Goal: Feedback & Contribution: Submit feedback/report problem

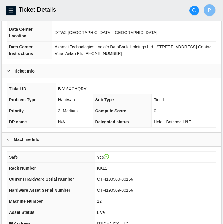
scroll to position [66, 0]
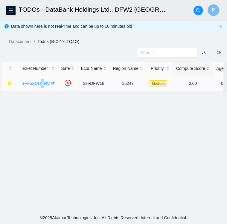
drag, startPoint x: 43, startPoint y: 77, endPoint x: 39, endPoint y: 77, distance: 3.6
click at [39, 77] on td "B-V-5XCHQRV" at bounding box center [36, 83] width 43 height 16
drag, startPoint x: 39, startPoint y: 77, endPoint x: 47, endPoint y: 100, distance: 24.4
click at [47, 100] on main "TODOs - DataBank Holdings Ltd., DFW2 Richardson, TX P Data shown here is not re…" at bounding box center [113, 106] width 227 height 212
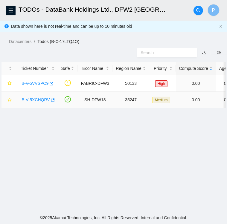
click at [40, 100] on link "B-V-5XCHQRV" at bounding box center [36, 100] width 28 height 5
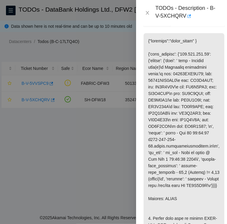
scroll to position [128, 0]
click at [103, 49] on div at bounding box center [113, 112] width 227 height 224
click at [148, 14] on icon "close" at bounding box center [147, 13] width 3 height 4
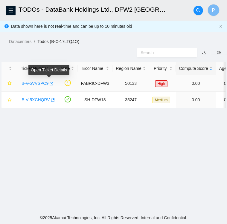
click at [50, 83] on icon "button" at bounding box center [52, 83] width 4 height 3
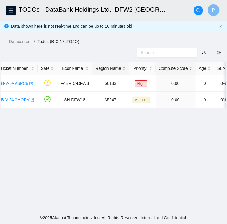
scroll to position [0, 0]
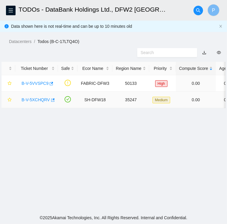
click at [34, 100] on link "B-V-5XCHQRV" at bounding box center [36, 100] width 28 height 5
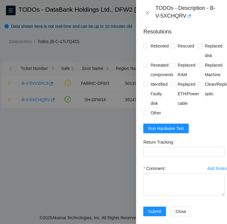
scroll to position [422, 0]
click at [159, 132] on span "Run Hardware Test" at bounding box center [166, 128] width 36 height 7
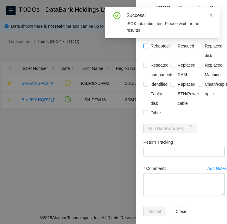
click at [147, 48] on input "Rebooted" at bounding box center [145, 46] width 4 height 4
checkbox input "true"
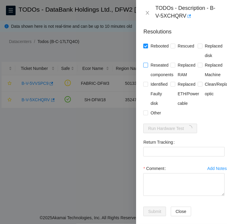
click at [147, 75] on label "Reseated components" at bounding box center [159, 69] width 32 height 19
click at [147, 67] on input "Reseated components" at bounding box center [145, 65] width 4 height 4
checkbox input "true"
click at [145, 115] on input "Other" at bounding box center [145, 113] width 4 height 4
checkbox input "true"
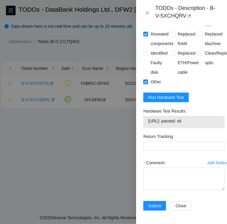
scroll to position [457, 0]
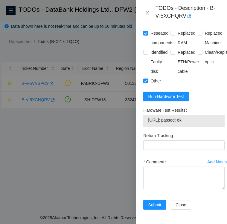
drag, startPoint x: 185, startPoint y: 119, endPoint x: 148, endPoint y: 128, distance: 38.5
click at [148, 127] on div "Hardware Test Results 104.123.156.15: passed: ok" at bounding box center [183, 117] width 81 height 22
drag, startPoint x: 200, startPoint y: 129, endPoint x: 145, endPoint y: 122, distance: 55.2
click at [145, 122] on div "Hardware Test Results 104.123.156.15: passed: ok" at bounding box center [183, 117] width 81 height 22
copy div "Hardware Test Results 104.123.156.15: passed: ok"
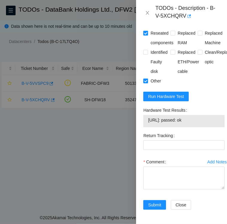
click at [151, 167] on label "Comment" at bounding box center [155, 162] width 25 height 10
click at [151, 177] on textarea "Comment" at bounding box center [183, 178] width 81 height 23
paste textarea "Hardware Test Results 104.123.156.15: passed: ok"
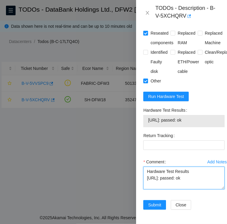
drag, startPoint x: 148, startPoint y: 189, endPoint x: 198, endPoint y: 191, distance: 50.6
click at [198, 190] on textarea "Hardware Test Results 104.123.156.15: passed: ok" at bounding box center [183, 178] width 81 height 23
click at [147, 167] on textarea "Hardware Test Results 104.123.156.15: passed: ok" at bounding box center [183, 178] width 81 height 23
click at [203, 168] on textarea "Followed instructions per TODO Power down, reseat ALL disks, DO NOT RESCUE Hard…" at bounding box center [183, 178] width 81 height 23
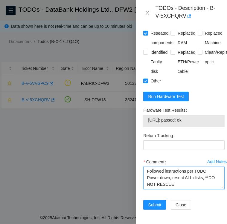
click at [183, 178] on textarea "Followed instructions per TODO Power down, reseat ALL disks, **DO NOT RESCUE Ha…" at bounding box center [183, 178] width 81 height 23
type textarea "Followed instructions per TODO Power down, reseat ALL disks, **DO NOT RESCUE** …"
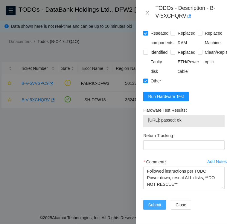
click at [149, 202] on span "Submit" at bounding box center [154, 205] width 13 height 7
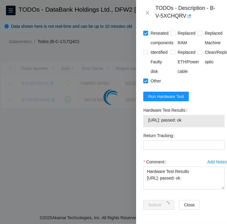
scroll to position [154, 0]
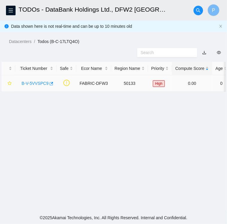
click at [34, 82] on link "B-V-5VVSPC9" at bounding box center [35, 83] width 27 height 5
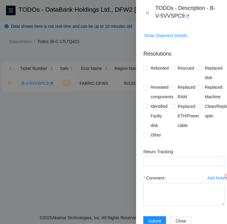
scroll to position [192, 0]
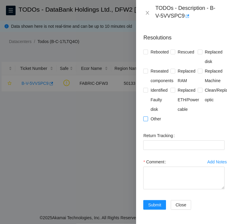
click at [145, 117] on input "Other" at bounding box center [145, 119] width 4 height 4
checkbox input "true"
click at [160, 167] on textarea "Comment" at bounding box center [183, 178] width 81 height 23
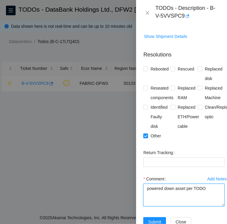
scroll to position [192, 0]
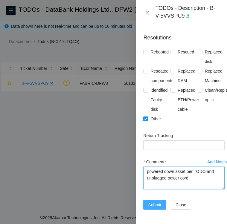
type textarea "powered down asset per TODO and unplugged power cord"
click at [152, 202] on span "Submit" at bounding box center [154, 205] width 13 height 7
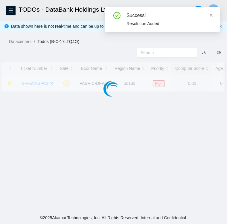
scroll to position [155, 0]
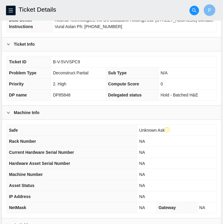
scroll to position [167, 0]
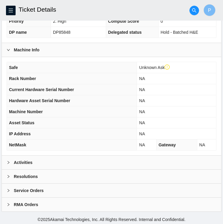
click at [60, 158] on div "Activities" at bounding box center [111, 163] width 219 height 14
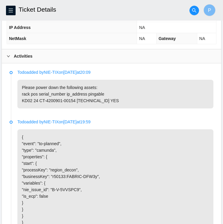
scroll to position [274, 0]
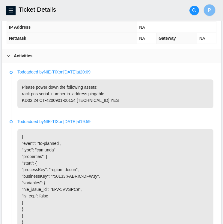
click at [129, 100] on p "Please power down the following assets: rack pos serial_number ip_address pinga…" at bounding box center [115, 94] width 196 height 29
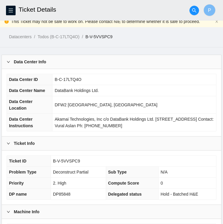
scroll to position [0, 0]
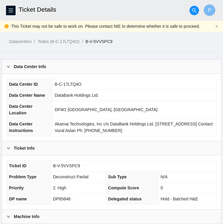
click at [110, 41] on link "B-V-5VVSPC9" at bounding box center [98, 41] width 27 height 5
drag, startPoint x: 77, startPoint y: 164, endPoint x: 54, endPoint y: 162, distance: 23.4
click at [54, 164] on span "B-V-5VVSPC9" at bounding box center [66, 166] width 27 height 5
copy span "B-V-5VVSPC9"
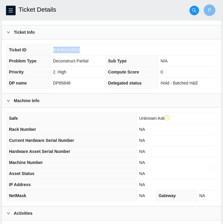
scroll to position [116, 0]
click at [94, 73] on td "2. High" at bounding box center [78, 72] width 55 height 11
drag, startPoint x: 80, startPoint y: 51, endPoint x: 53, endPoint y: 51, distance: 27.5
click at [53, 51] on td "B-V-5VVSPC9" at bounding box center [133, 50] width 165 height 11
copy span "B-V-5VVSPC9"
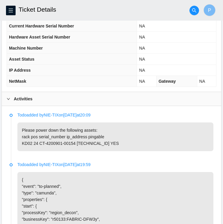
scroll to position [231, 0]
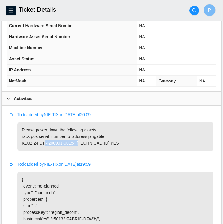
drag, startPoint x: 74, startPoint y: 148, endPoint x: 38, endPoint y: 149, distance: 35.3
click at [38, 149] on p "Please power down the following assets: rack pos serial_number ip_address pinga…" at bounding box center [115, 136] width 196 height 29
copy p "CT-4200901-00154"
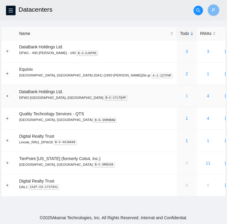
click at [186, 96] on link "1" at bounding box center [187, 96] width 2 height 5
click at [13, 11] on icon "menu" at bounding box center [10, 10] width 5 height 5
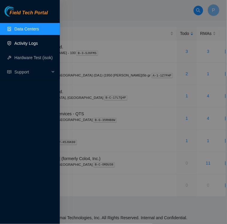
click at [27, 43] on link "Activity Logs" at bounding box center [26, 43] width 24 height 5
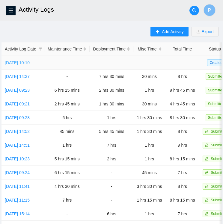
click at [15, 63] on link "[DATE] 10:10" at bounding box center [17, 62] width 25 height 5
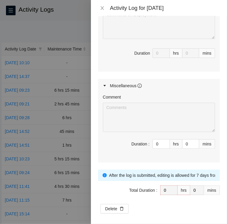
scroll to position [486, 0]
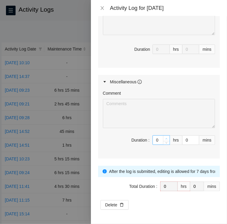
click at [165, 139] on icon "up" at bounding box center [166, 139] width 2 height 2
type input "1"
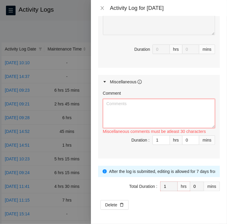
click at [174, 115] on textarea "Comment" at bounding box center [159, 113] width 112 height 29
click at [151, 120] on textarea "Comment" at bounding box center [159, 113] width 112 height 29
paste textarea "Activity Log [DATE] Upon arrival there were zero tickets in the queue . I check…"
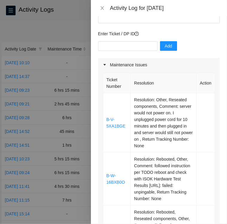
scroll to position [42, 0]
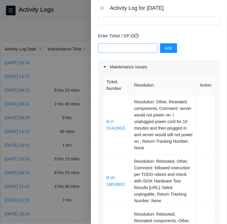
type textarea "Activity Log [DATE] Upon arrival there were zero tickets in the queue . I check…"
click at [126, 43] on input "text" at bounding box center [128, 48] width 60 height 10
click at [110, 43] on input "text" at bounding box center [128, 48] width 60 height 10
type input "DP82939"
click at [165, 45] on span "Add" at bounding box center [168, 48] width 7 height 7
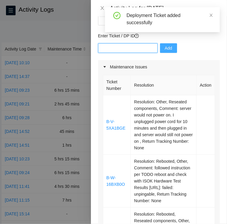
click at [124, 43] on input "text" at bounding box center [128, 48] width 60 height 10
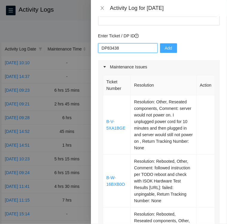
type input "DP83438"
click at [165, 45] on span "Add" at bounding box center [168, 48] width 7 height 7
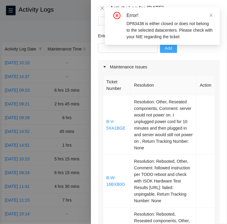
click at [182, 61] on div "Maintenance Issues" at bounding box center [159, 67] width 122 height 14
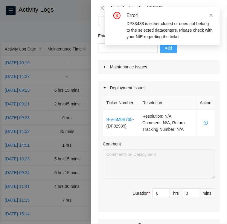
click at [182, 61] on div "Maintenance Issues" at bounding box center [159, 67] width 122 height 14
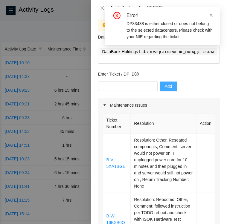
scroll to position [0, 0]
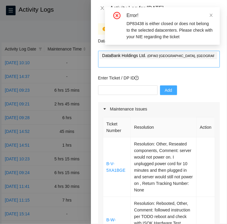
click at [194, 57] on div "DataBank Holdings Ltd. ( DFW2 [GEOGRAPHIC_DATA], [GEOGRAPHIC_DATA] )" at bounding box center [159, 59] width 119 height 16
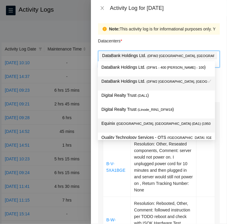
click at [140, 124] on span "( [GEOGRAPHIC_DATA], [GEOGRAPHIC_DATA] (DA1) {1950 [PERSON_NAME]}5b gr" at bounding box center [182, 124] width 133 height 4
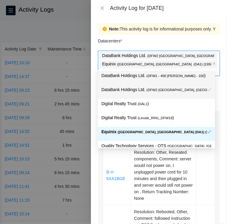
click at [187, 40] on div "Datacenters *" at bounding box center [159, 43] width 122 height 16
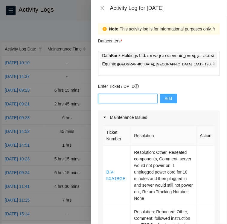
click at [119, 94] on input "text" at bounding box center [128, 99] width 60 height 10
type input "DP83438"
click at [165, 95] on span "Add" at bounding box center [168, 98] width 7 height 7
click at [119, 94] on input "text" at bounding box center [128, 99] width 60 height 10
type input "DP82939"
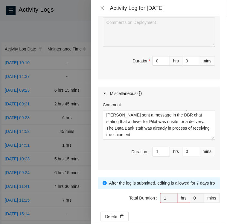
scroll to position [541, 0]
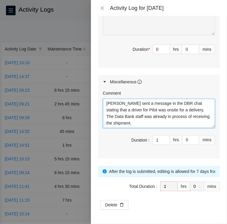
click at [205, 102] on textarea "Activity Log [DATE] Upon arrival there were zero tickets in the queue . I check…" at bounding box center [159, 113] width 112 height 29
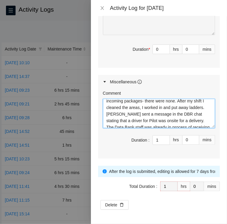
scroll to position [39, 0]
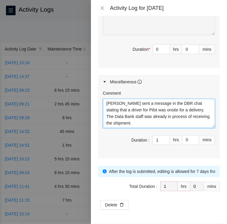
drag, startPoint x: 107, startPoint y: 106, endPoint x: 215, endPoint y: 139, distance: 113.7
click at [215, 139] on div "Note: This activity log is for informational purposes only. You will not be pai…" at bounding box center [159, 120] width 136 height 208
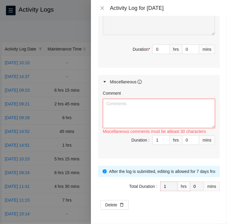
scroll to position [0, 0]
click at [127, 108] on textarea "Comment" at bounding box center [159, 113] width 112 height 29
paste textarea "Activity Log [DATE] Upon arrival there were zero tickets in the FT portal queue…"
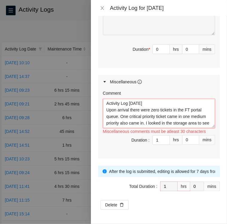
scroll to position [38, 0]
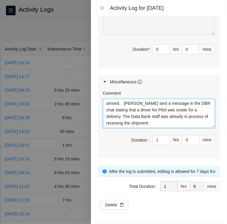
click at [196, 118] on textarea "Activity Log [DATE] Upon arrival there were zero tickets in the FT portal queue…" at bounding box center [159, 113] width 112 height 29
type textarea "Activity Log [DATE] Upon arrival there were zero tickets in the FT portal queue…"
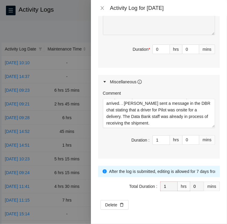
click at [196, 82] on div "Miscellaneous" at bounding box center [159, 82] width 122 height 14
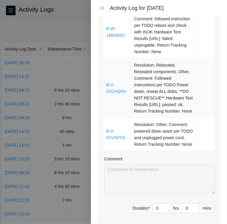
scroll to position [0, 0]
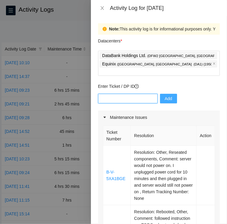
click at [108, 94] on input "text" at bounding box center [128, 99] width 60 height 10
type input "DP83435"
click at [165, 95] on span "Add" at bounding box center [168, 98] width 7 height 7
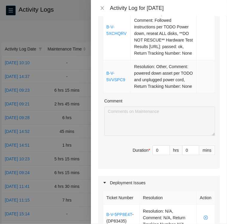
scroll to position [257, 0]
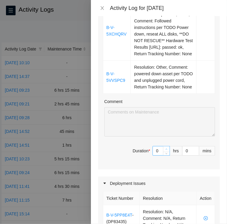
type input "1"
type input "2"
click at [165, 151] on icon "up" at bounding box center [166, 149] width 2 height 2
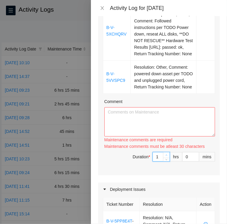
click at [162, 150] on div "Maintenance comments must be atleast 30 characters" at bounding box center [159, 146] width 111 height 7
type input "2"
type input "3"
click at [165, 157] on span "up" at bounding box center [167, 156] width 4 height 4
type input "3"
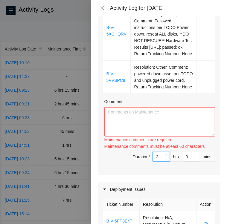
type input "4"
click at [165, 157] on span "up" at bounding box center [167, 156] width 4 height 4
type input "4"
type input "5"
click at [165, 157] on span "up" at bounding box center [167, 156] width 4 height 4
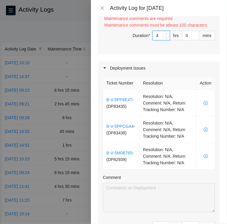
scroll to position [378, 0]
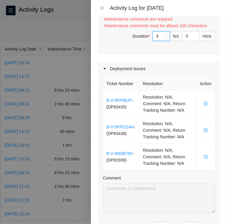
type input "3"
type input "4"
click at [166, 39] on icon "down" at bounding box center [167, 37] width 2 height 1
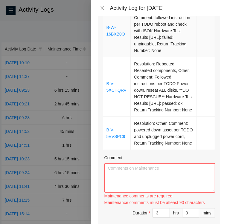
scroll to position [205, 0]
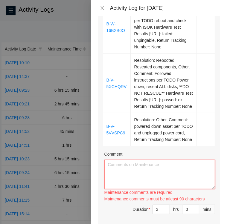
click at [145, 176] on textarea "Comment" at bounding box center [159, 174] width 111 height 29
paste textarea "Loremi D-S-7AM7CON AD86 #11 11:59 • Elitsed Doei TE08 incidid 57 utlabore ET: D…"
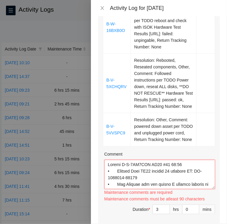
scroll to position [169, 0]
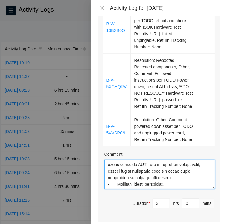
click at [110, 189] on textarea "Comment" at bounding box center [159, 174] width 111 height 29
paste textarea "Ticket B-W-16BXB0O KJ03 #21 • Located Rack KJ03 Machine 21 and verified SN: CT-…"
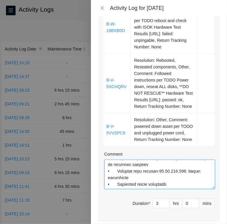
scroll to position [263, 0]
click at [175, 189] on textarea "Comment" at bounding box center [159, 174] width 111 height 29
paste textarea "Ticket B-V-5XCHQRV KK11 #12 • Contacted the NOCC via Webex to make sure the tic…"
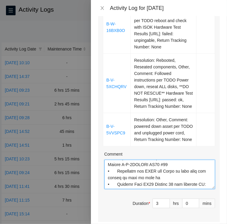
scroll to position [321, 0]
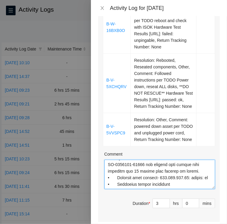
click at [109, 189] on textarea "Comment" at bounding box center [159, 174] width 111 height 29
paste textarea "Ticket B-V-5VVSPC9 • Contacted the NOCC via Webex to verify ticket is safe to w…"
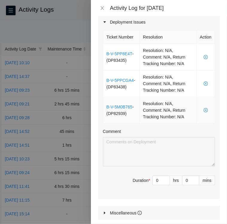
scroll to position [498, 0]
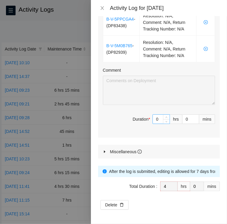
type textarea "Loremi D-S-7AM7CON AD86 #11 11:59 • Elitsed Doei TE08 incidid 57 utlabore ET: D…"
click at [154, 119] on input "0" at bounding box center [161, 119] width 17 height 9
type input "6"
type input "10"
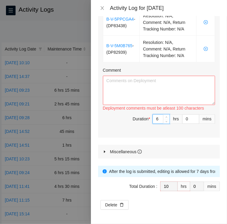
type input "6"
click at [132, 92] on textarea "Comment" at bounding box center [159, 90] width 112 height 29
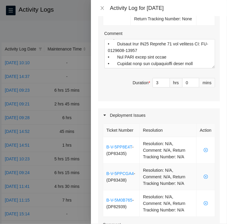
scroll to position [325, 0]
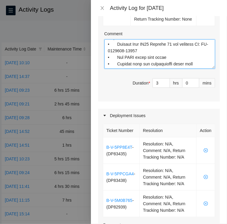
click at [113, 63] on textarea "Comment" at bounding box center [159, 53] width 111 height 29
click at [110, 67] on textarea "Comment" at bounding box center [159, 53] width 111 height 29
paste textarea "• Submitted ticket resoloution"
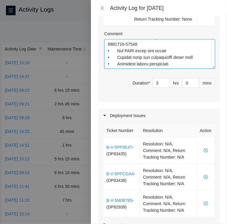
type textarea "Loremi D-S-7AM7CON AD86 #11 11:59 • Elitsed Doei TE08 incidid 57 utlabore ET: D…"
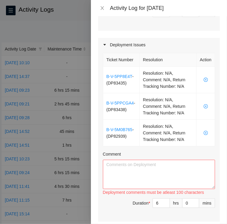
scroll to position [397, 0]
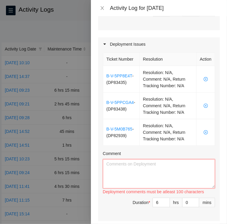
click at [128, 180] on textarea "Comment" at bounding box center [159, 173] width 112 height 29
paste textarea "DP82939- Continued cleaning up Rack KC02 by abating cut cables"
click at [143, 188] on textarea "DP82939- Continued cleaning up Rack KC02 by abating cut cables" at bounding box center [159, 173] width 112 height 29
paste textarea "DP83438- After communicating wit [PERSON_NAME] I have a little more understandi…"
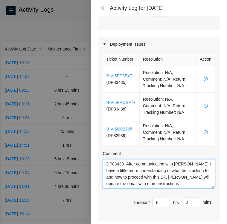
scroll to position [19, 0]
click at [127, 189] on textarea "DP82939- Continued cleaning up Rack KC02 by abating cut cables DP83438- After c…" at bounding box center [159, 173] width 112 height 29
click at [112, 189] on textarea "DP82939- Continued cleaning up Rack KC02 by abating cut cables DP83438- After c…" at bounding box center [159, 173] width 112 height 29
paste textarea "DP83435- cleaning up racks of cut or decommissioned cables and verified cable p…"
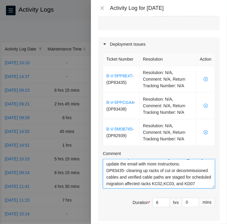
scroll to position [51, 0]
click at [138, 189] on textarea "DP82939- Continued cleaning up Rack KC02 by abating cut cables DP83438- After c…" at bounding box center [159, 173] width 112 height 29
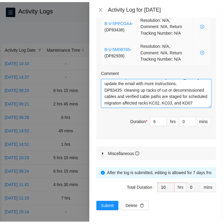
scroll to position [498, 0]
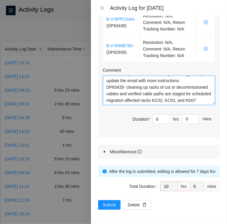
type textarea "DP82939- Continued cleaning up Rack KC02 by abating cut cables DP83438- After c…"
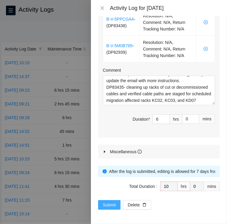
click at [112, 203] on span "Submit" at bounding box center [109, 205] width 13 height 7
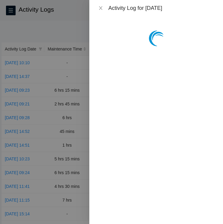
scroll to position [0, 0]
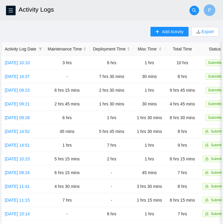
click at [97, 30] on div "Add Activity Export Activity Log Date Maintenance Time Deployment Time Misc Tim…" at bounding box center [111, 188] width 220 height 323
